Goal: Navigation & Orientation: Find specific page/section

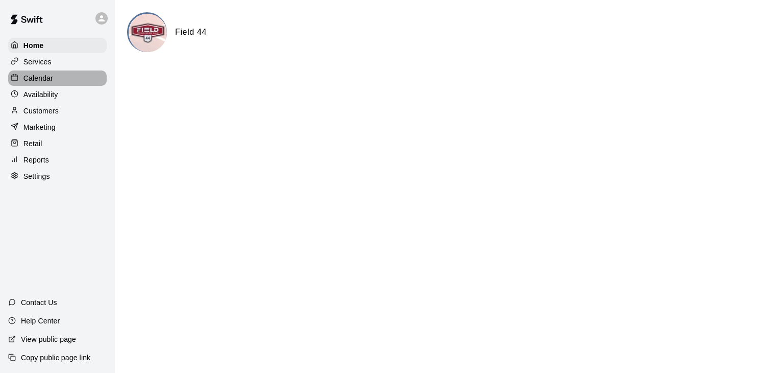
click at [38, 80] on p "Calendar" at bounding box center [38, 78] width 30 height 10
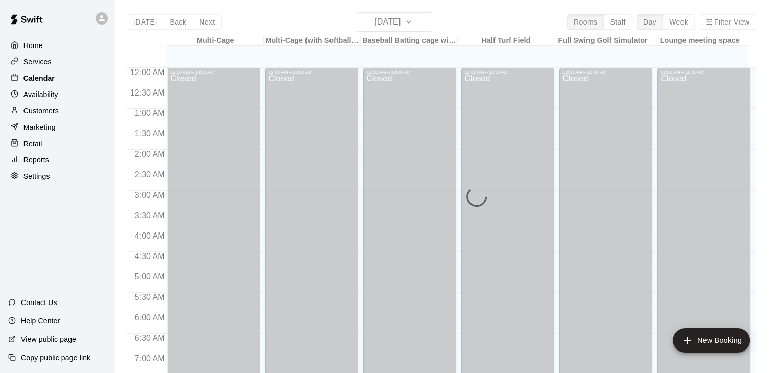
scroll to position [633, 0]
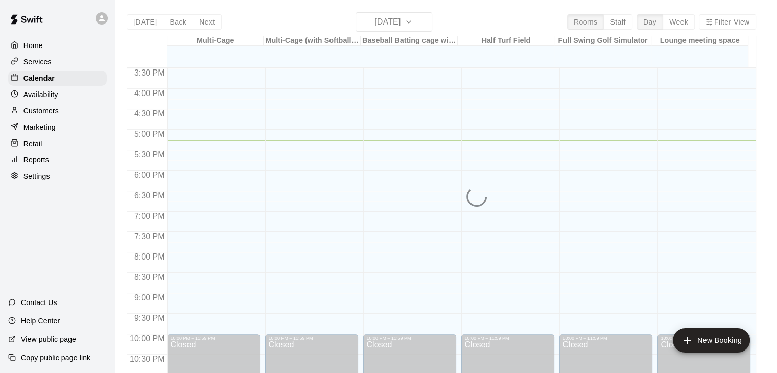
click at [54, 113] on p "Customers" at bounding box center [40, 111] width 35 height 10
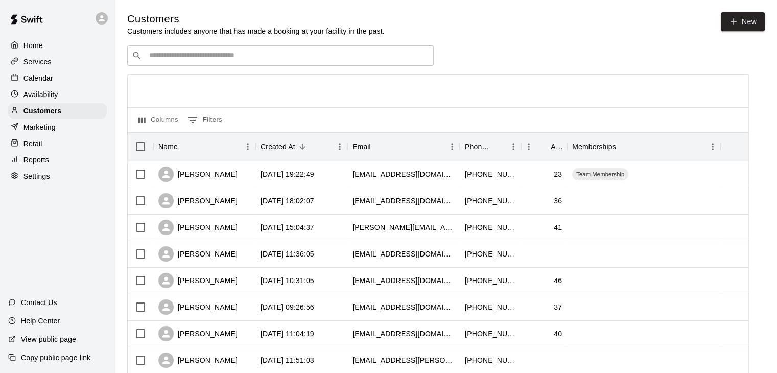
click at [231, 63] on div "​ ​" at bounding box center [280, 55] width 306 height 20
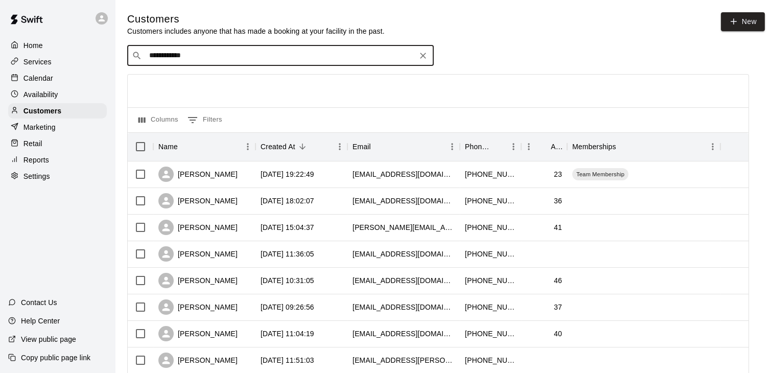
type input "**********"
click at [27, 46] on p "Home" at bounding box center [32, 45] width 19 height 10
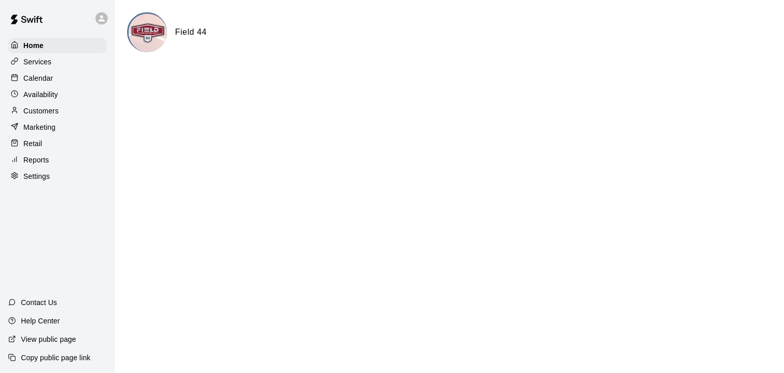
click at [45, 67] on p "Services" at bounding box center [37, 62] width 28 height 10
